Goal: Task Accomplishment & Management: Use online tool/utility

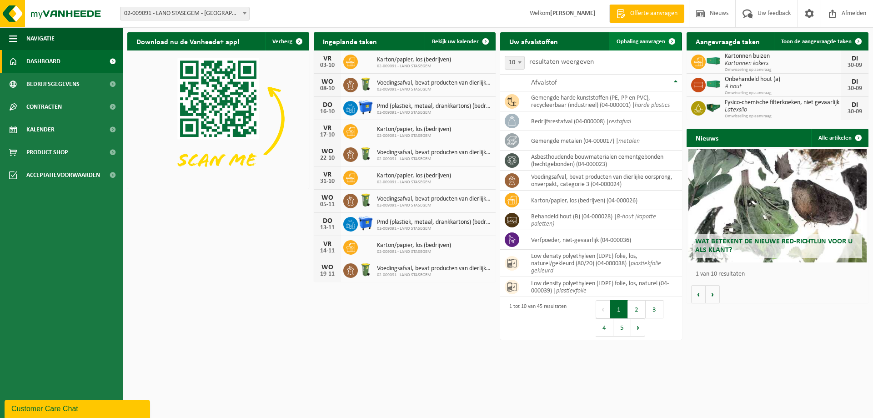
click at [645, 40] on span "Ophaling aanvragen" at bounding box center [641, 42] width 49 height 6
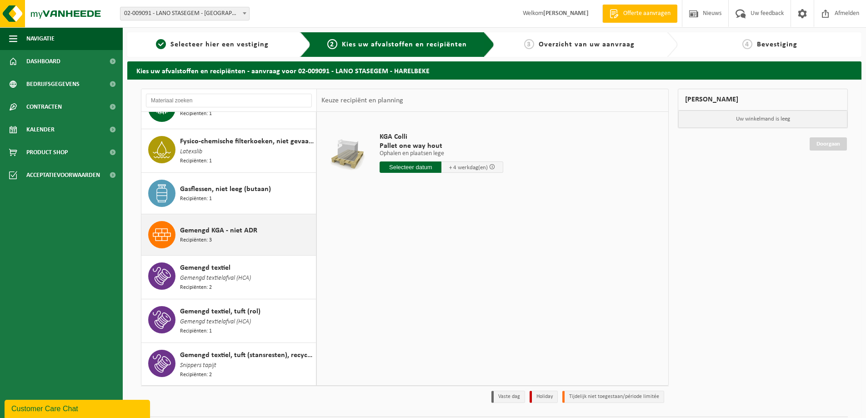
scroll to position [364, 0]
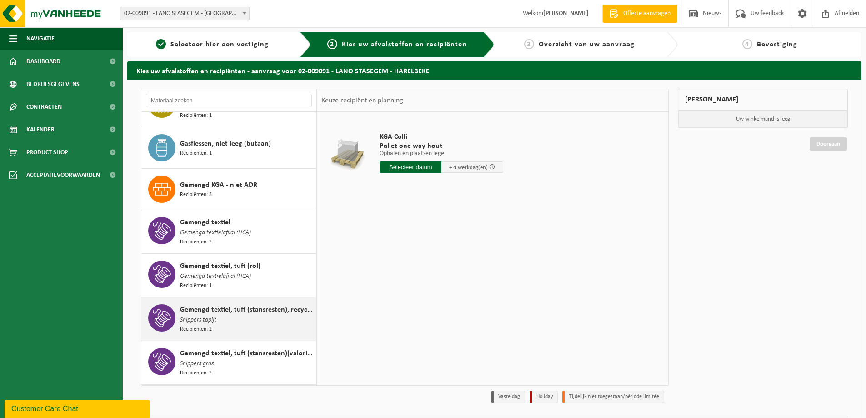
click at [243, 307] on span "Gemengd textiel, tuft (stansresten), recycleerbaar" at bounding box center [247, 309] width 134 height 11
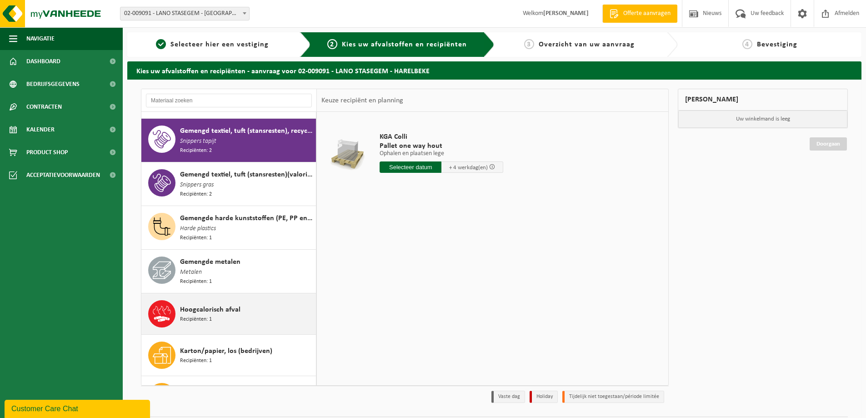
scroll to position [542, 0]
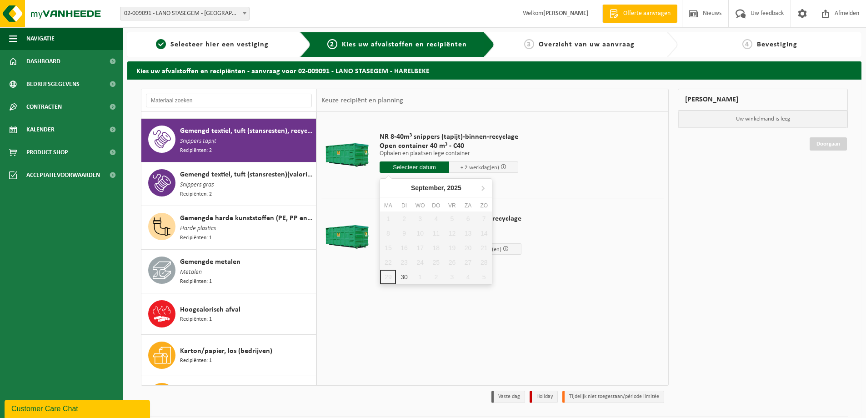
click at [413, 167] on input "text" at bounding box center [415, 166] width 70 height 11
click at [401, 278] on div "30" at bounding box center [404, 277] width 16 height 15
type input "Van [DATE]"
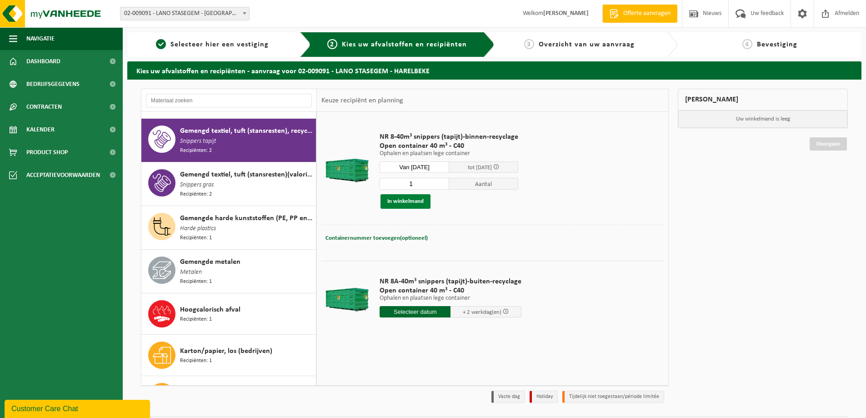
click at [416, 202] on button "In winkelmand" at bounding box center [406, 201] width 50 height 15
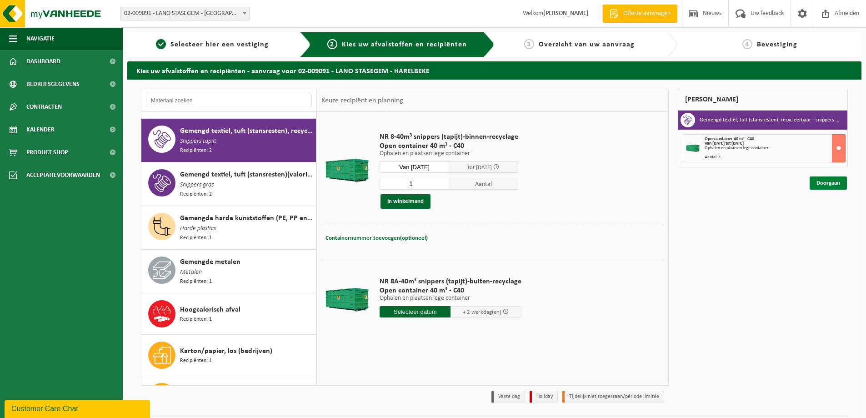
click at [829, 182] on link "Doorgaan" at bounding box center [828, 182] width 37 height 13
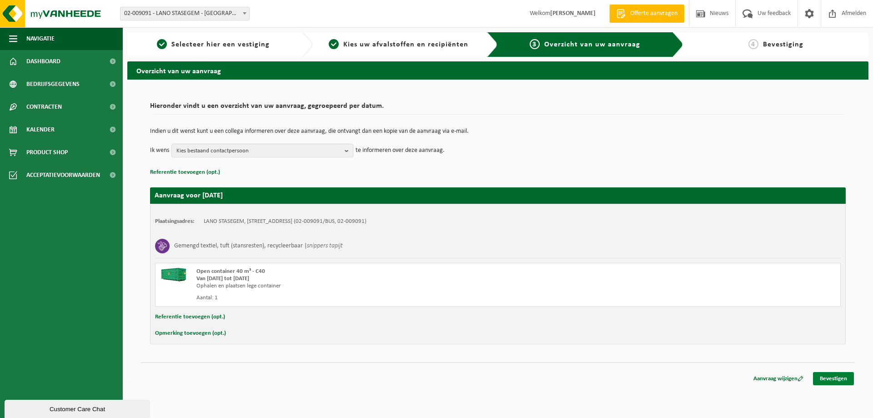
click at [835, 378] on link "Bevestigen" at bounding box center [833, 378] width 41 height 13
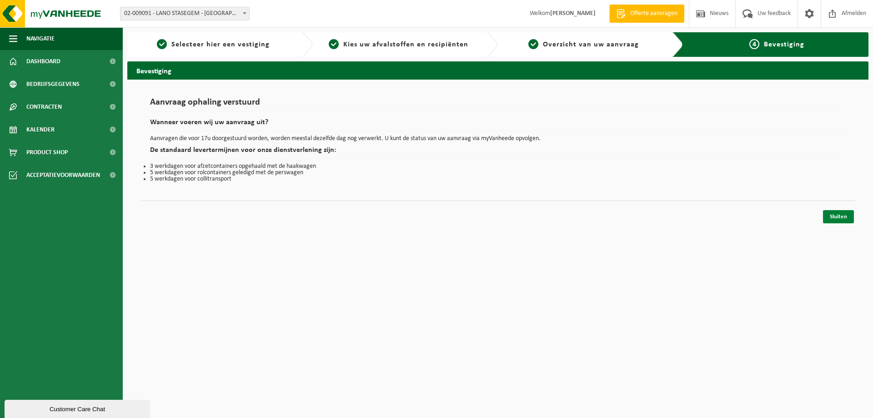
click at [840, 220] on link "Sluiten" at bounding box center [838, 216] width 31 height 13
